Goal: Task Accomplishment & Management: Complete application form

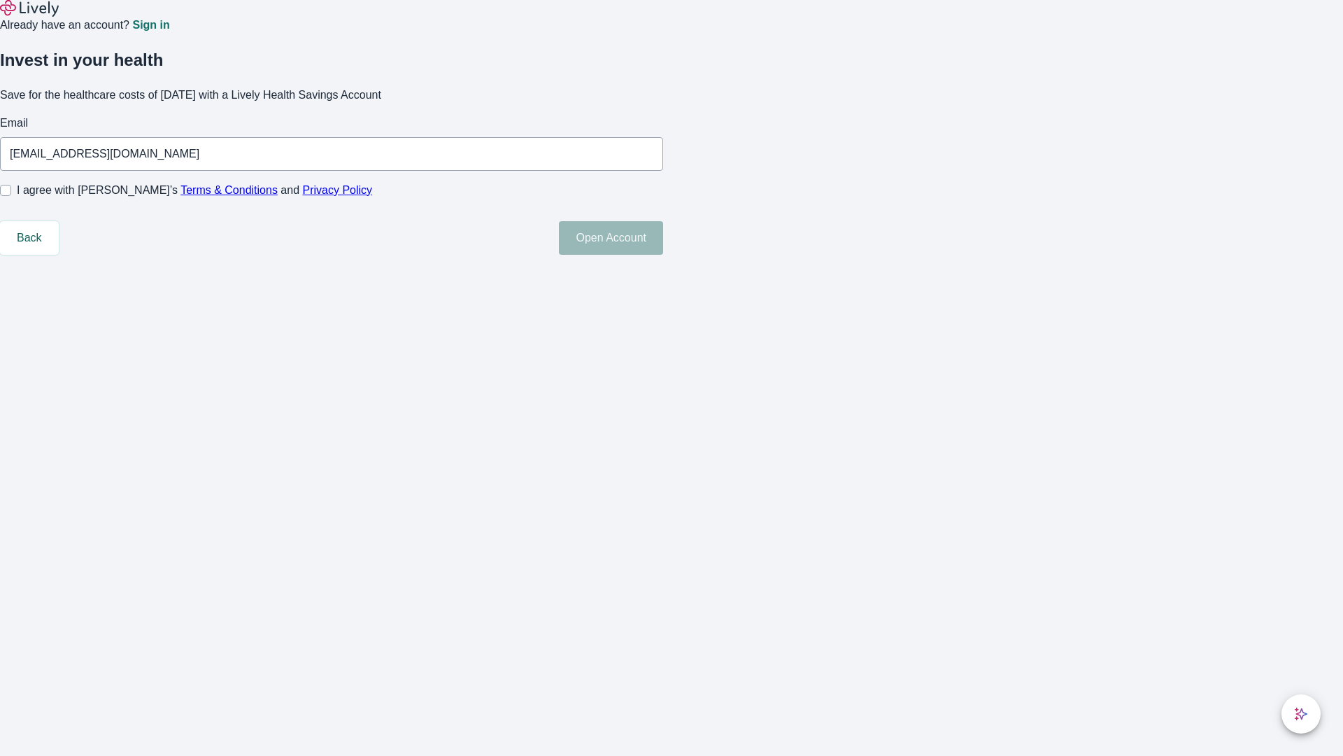
click at [11, 196] on input "I agree with Lively’s Terms & Conditions and Privacy Policy" at bounding box center [5, 190] width 11 height 11
checkbox input "true"
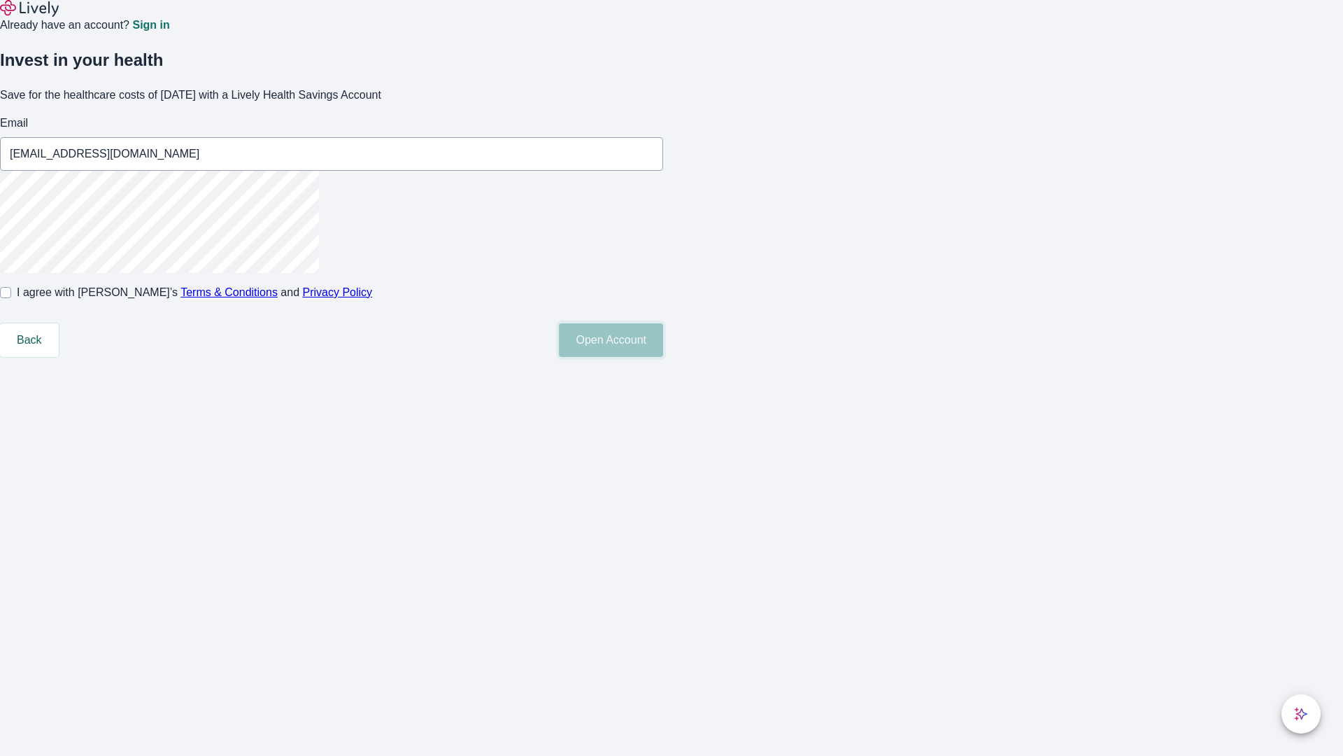
click at [663, 357] on button "Open Account" at bounding box center [611, 340] width 104 height 34
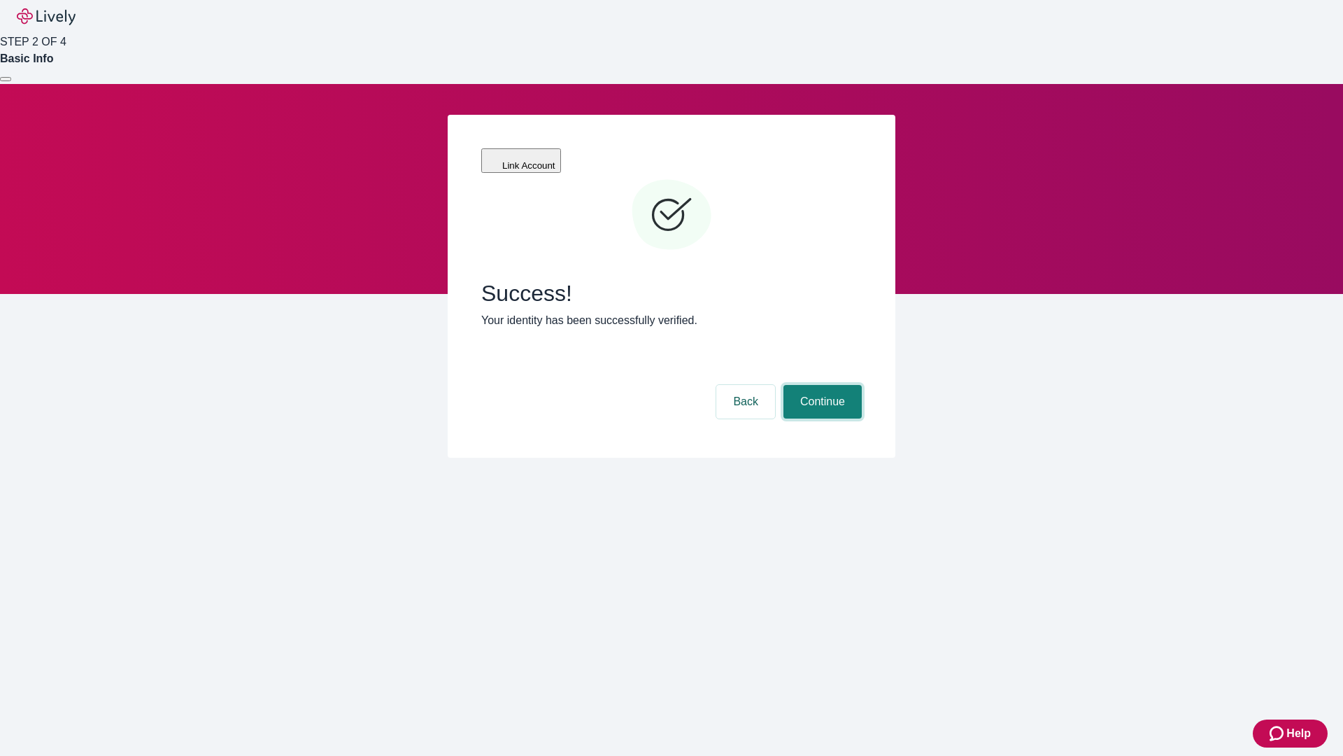
click at [821, 385] on button "Continue" at bounding box center [823, 402] width 78 height 34
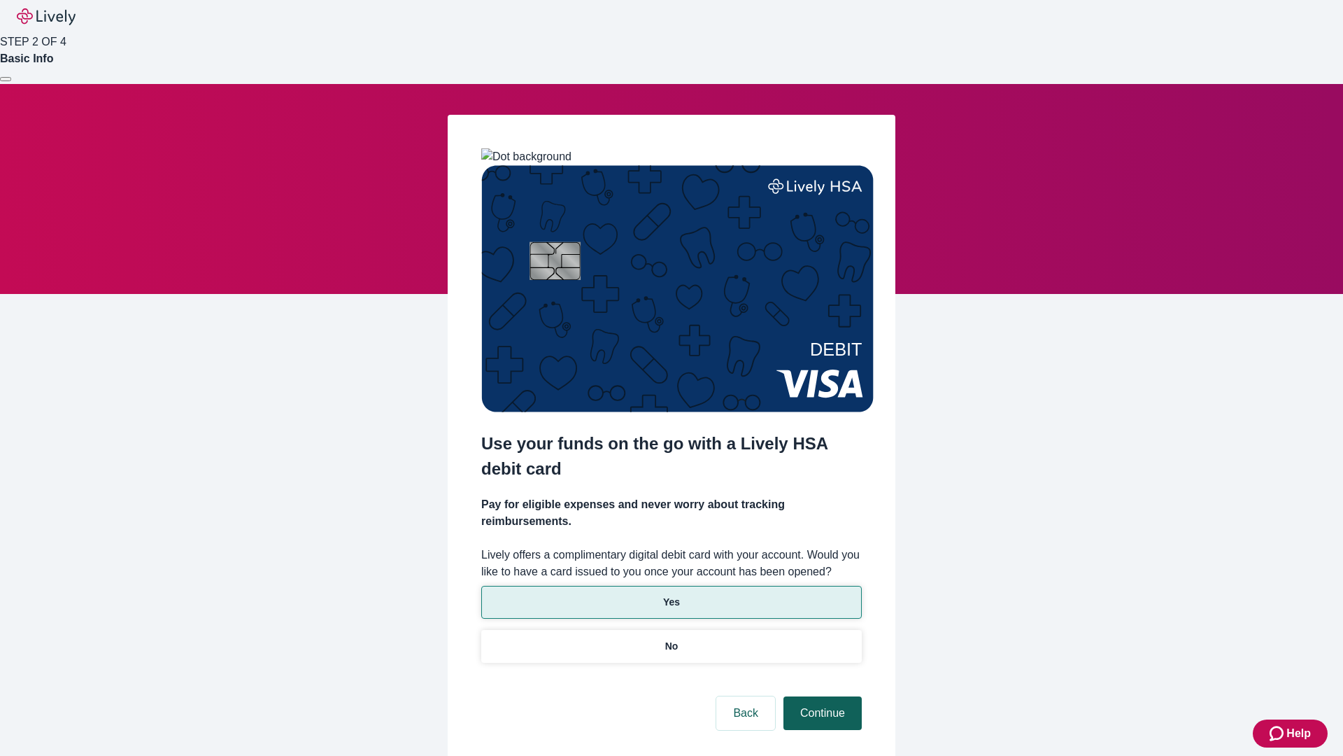
click at [671, 595] on p "Yes" at bounding box center [671, 602] width 17 height 15
click at [821, 696] on button "Continue" at bounding box center [823, 713] width 78 height 34
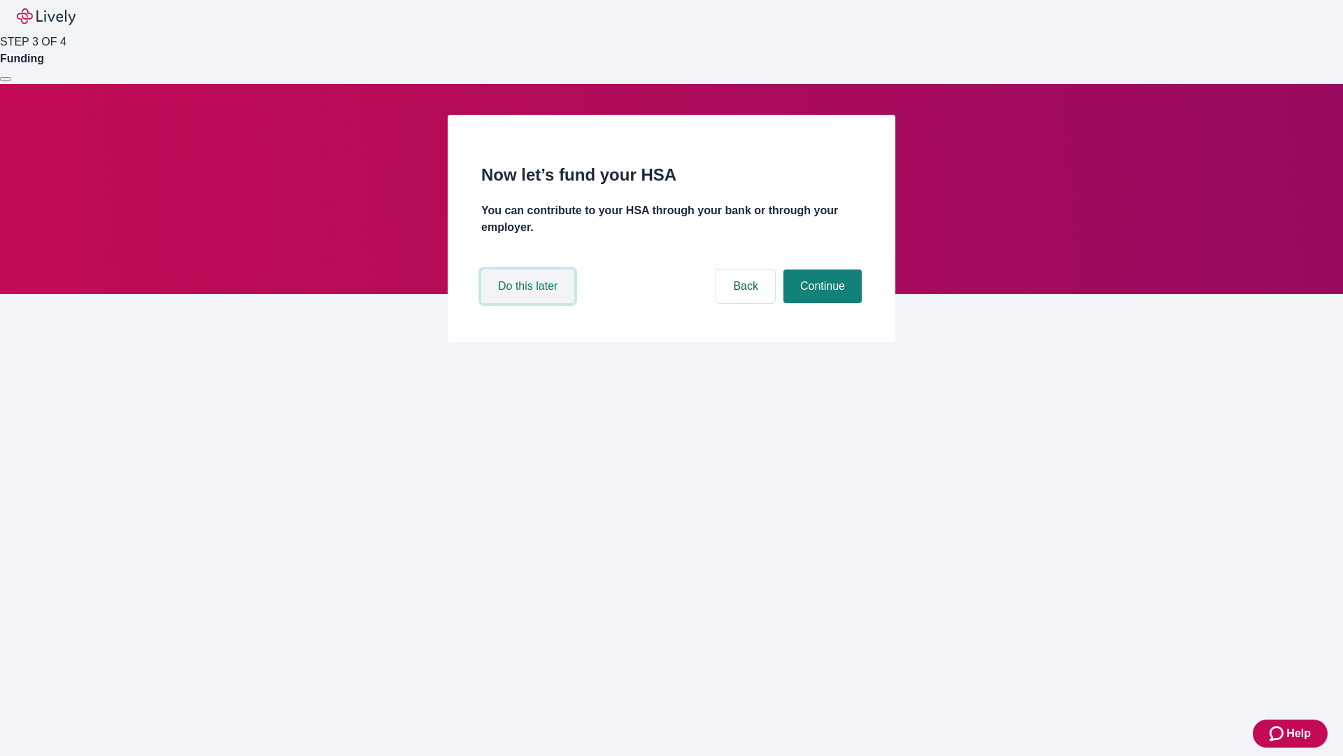
click at [530, 303] on button "Do this later" at bounding box center [527, 286] width 93 height 34
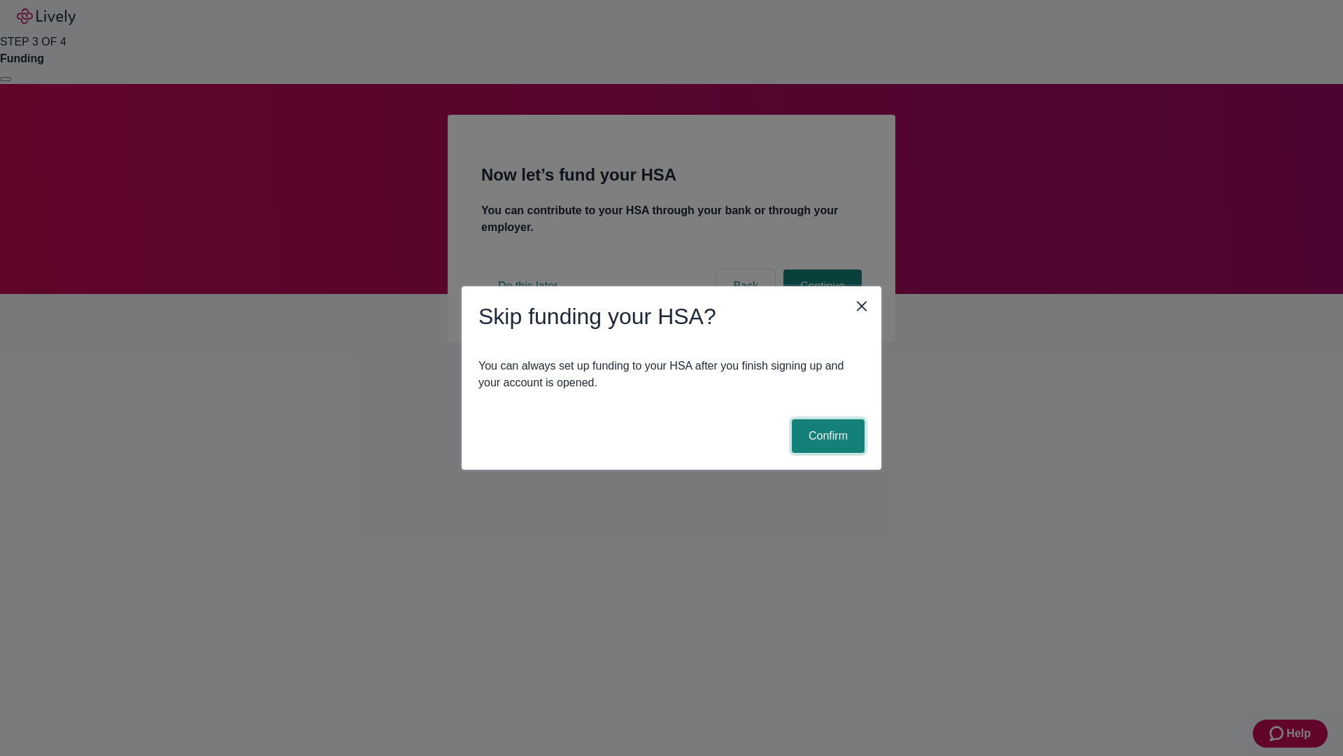
click at [826, 436] on button "Confirm" at bounding box center [828, 436] width 73 height 34
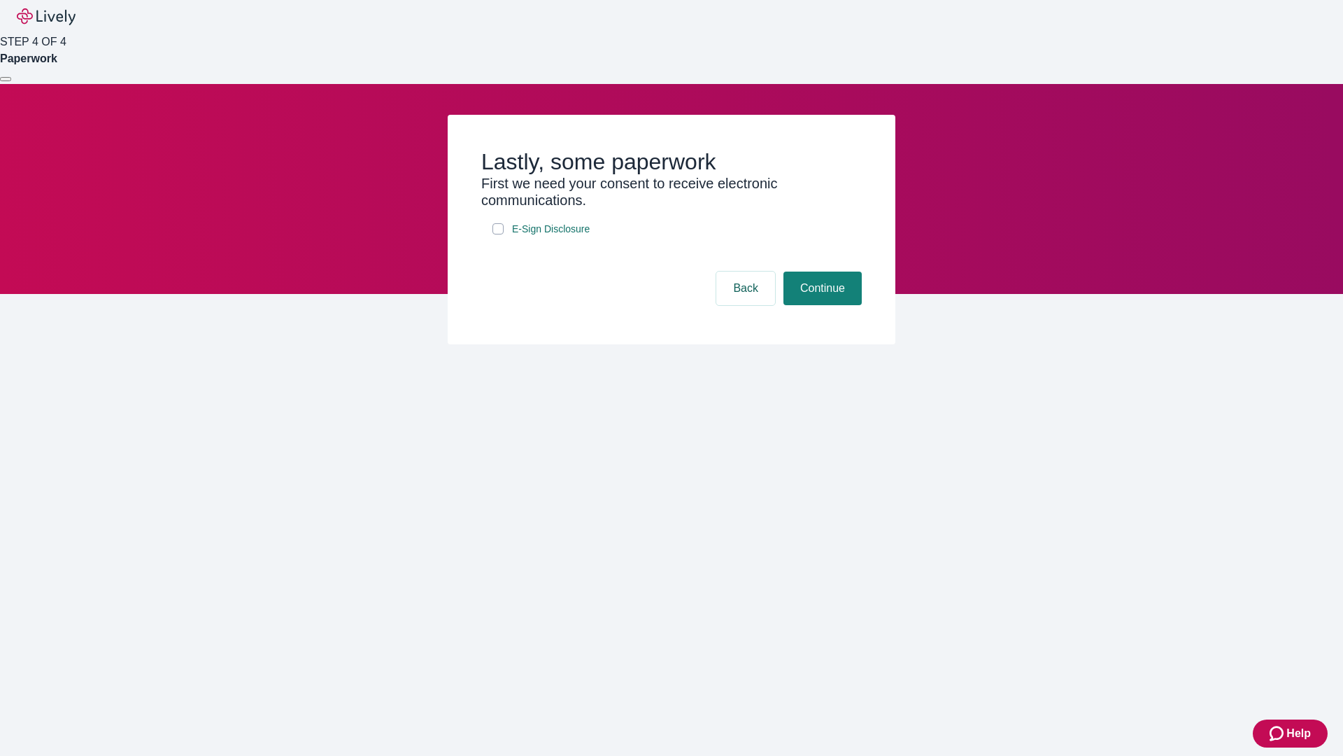
click at [498, 234] on input "E-Sign Disclosure" at bounding box center [498, 228] width 11 height 11
checkbox input "true"
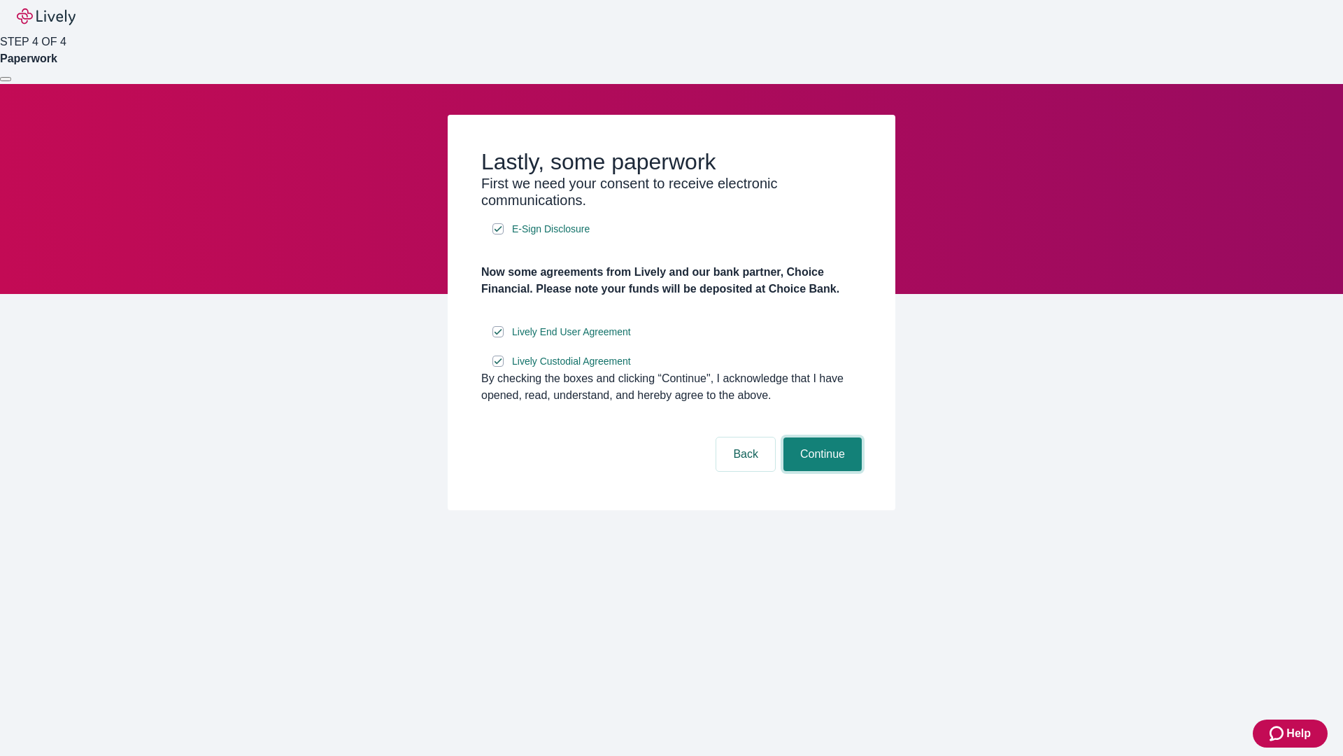
click at [821, 471] on button "Continue" at bounding box center [823, 454] width 78 height 34
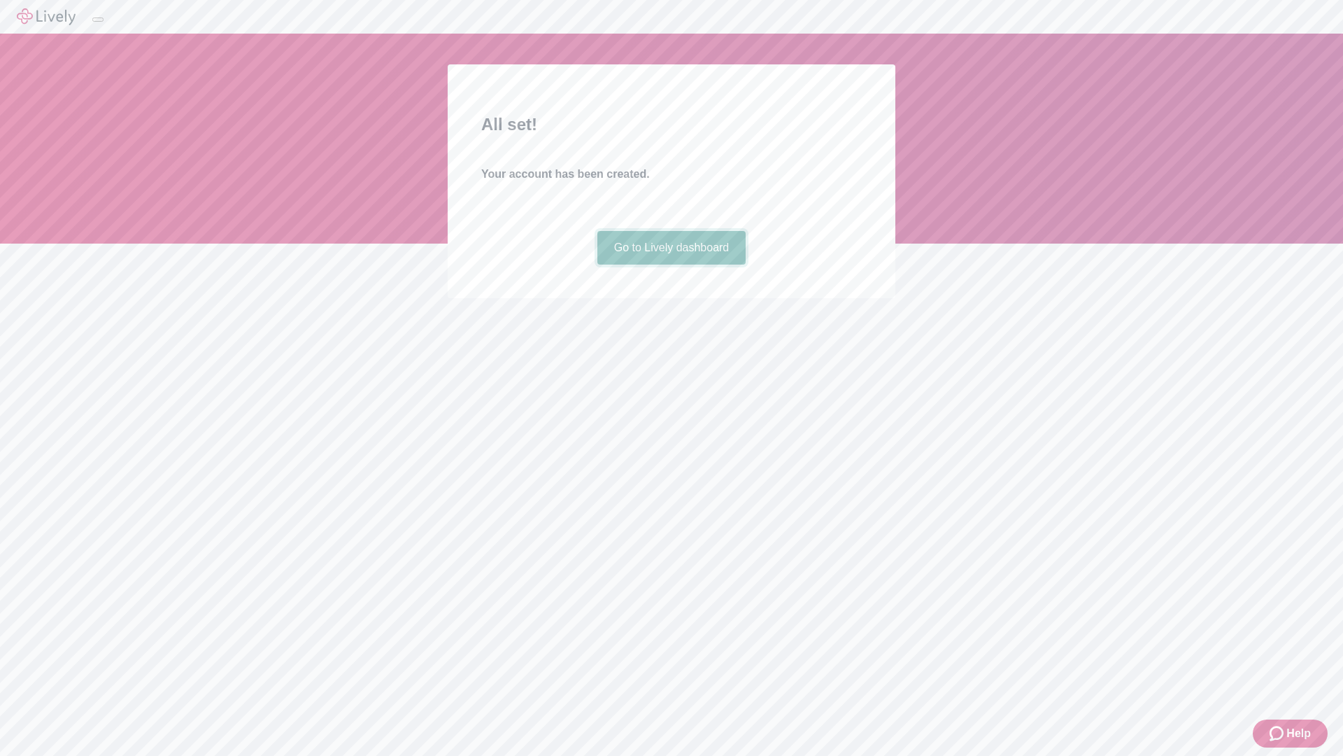
click at [671, 264] on link "Go to Lively dashboard" at bounding box center [672, 248] width 149 height 34
